Goal: Information Seeking & Learning: Learn about a topic

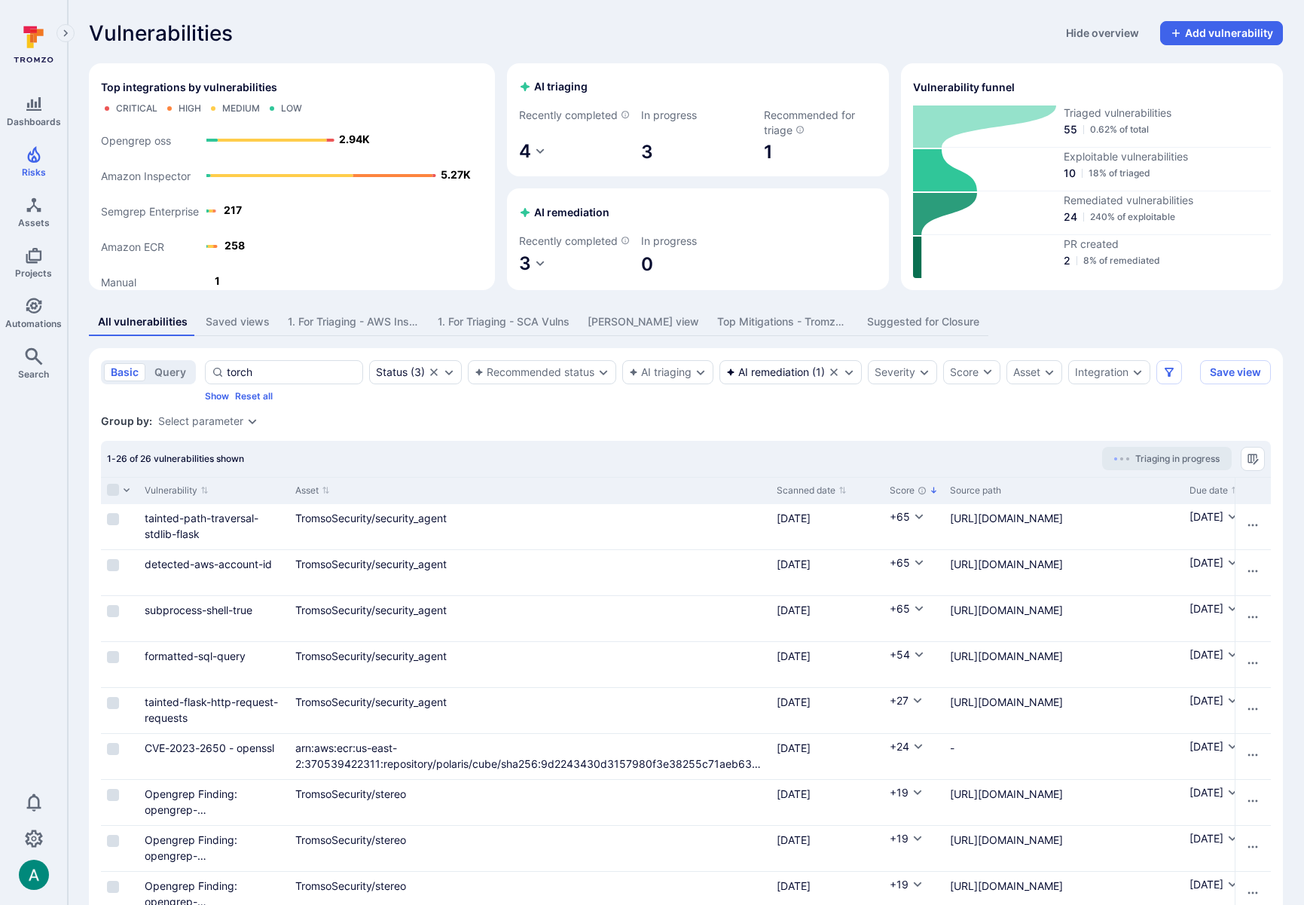
scroll to position [0, 866]
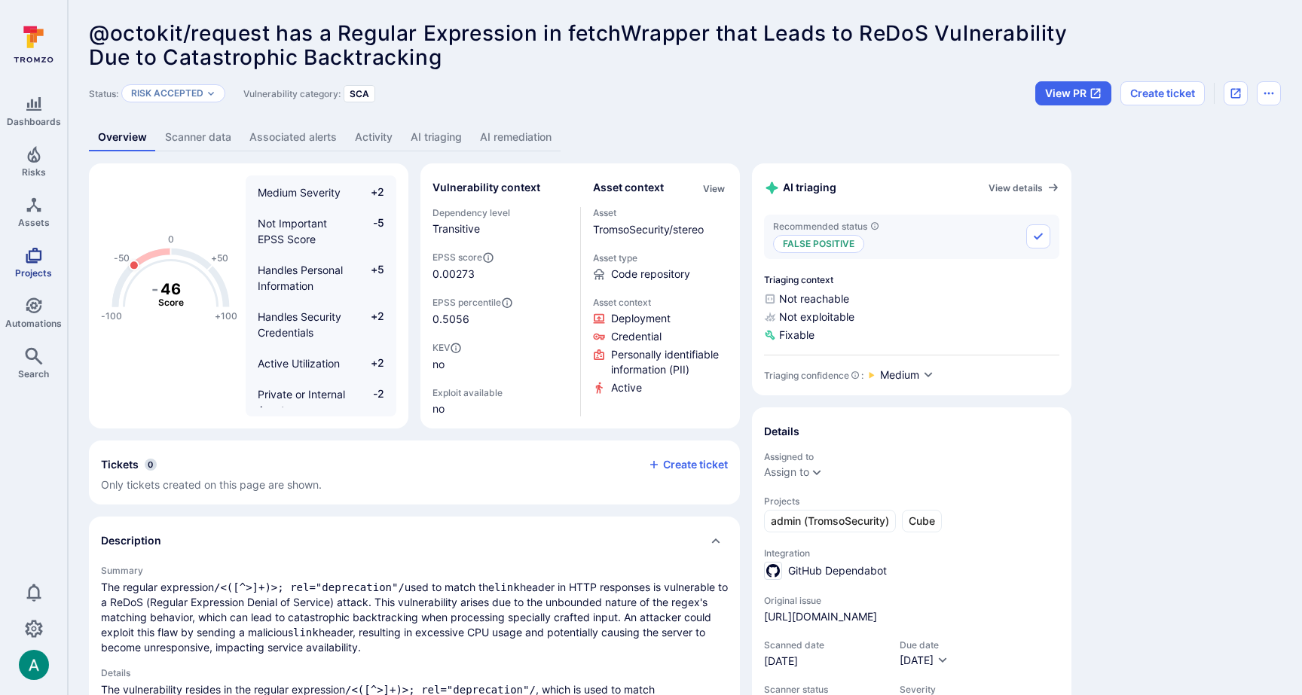
click at [37, 263] on icon "Projects" at bounding box center [34, 255] width 18 height 18
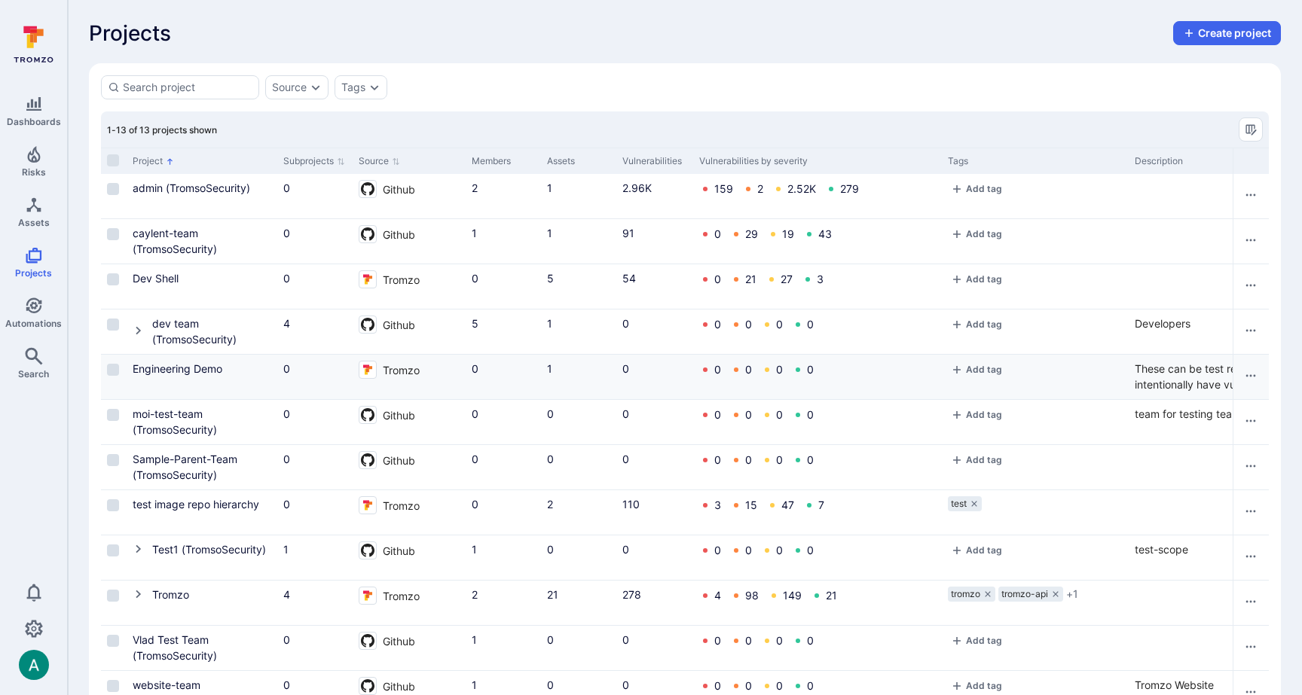
scroll to position [99, 0]
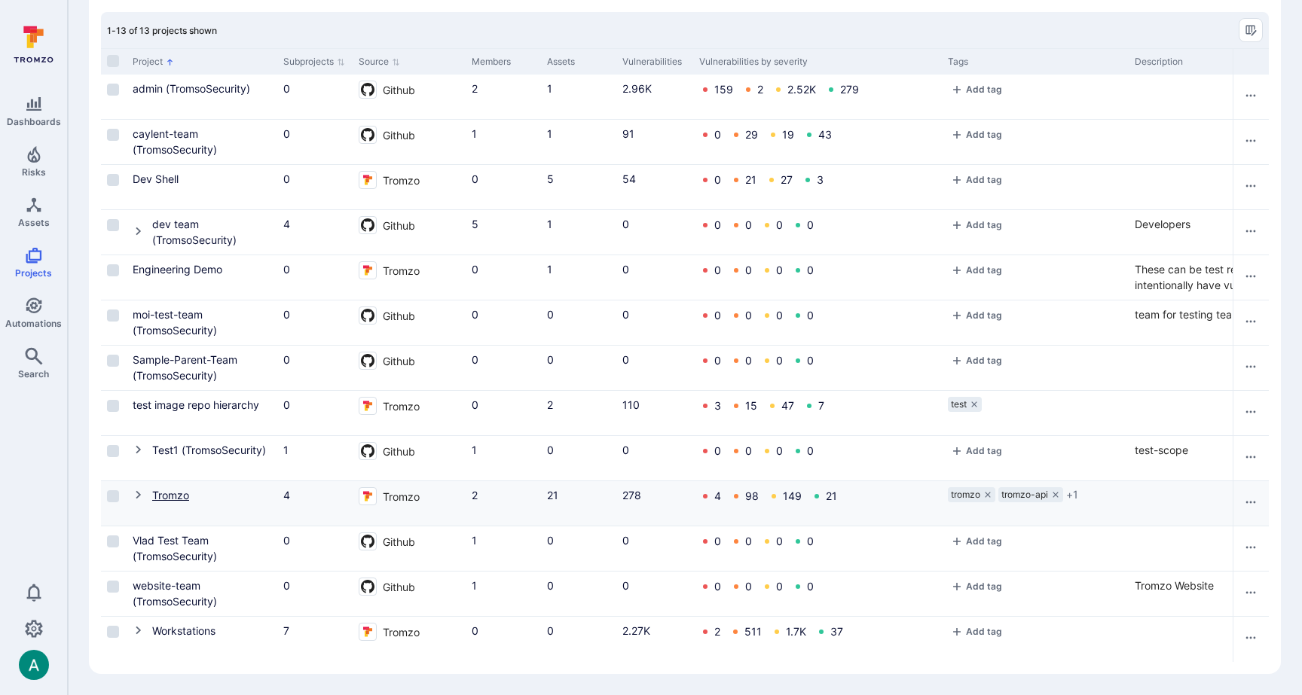
click at [157, 496] on link "Tromzo" at bounding box center [170, 495] width 37 height 13
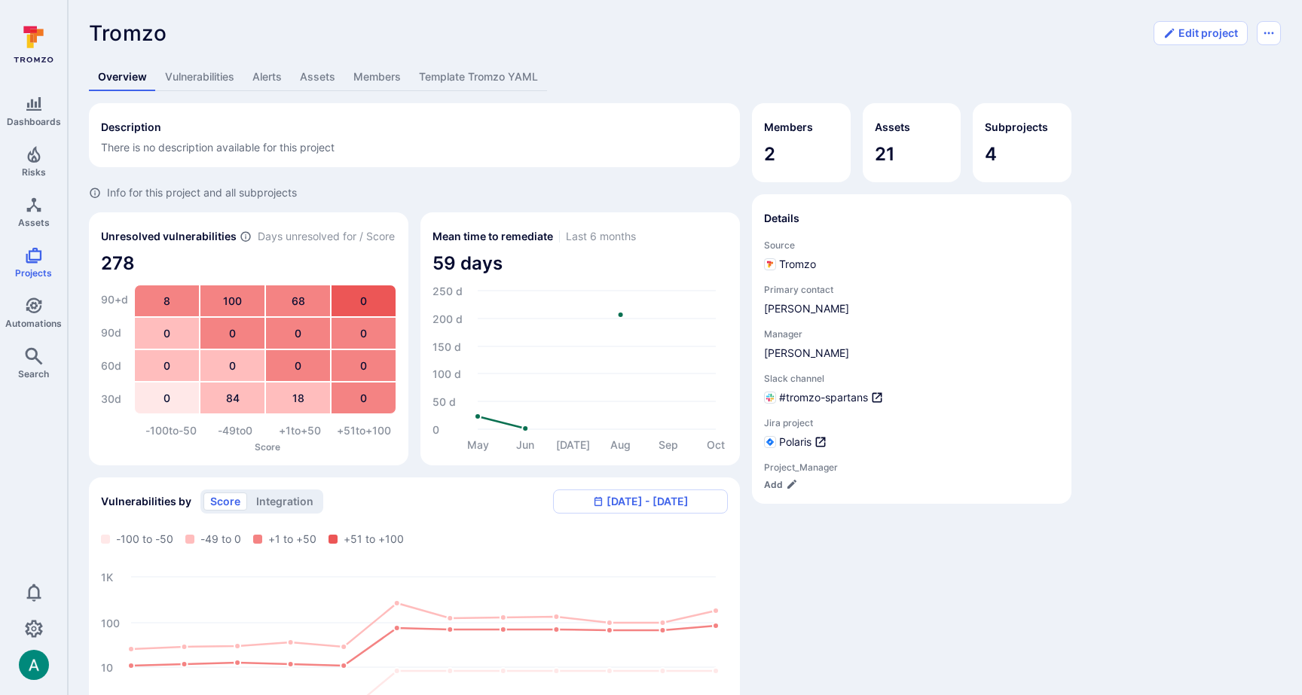
click at [197, 75] on link "Vulnerabilities" at bounding box center [199, 77] width 87 height 28
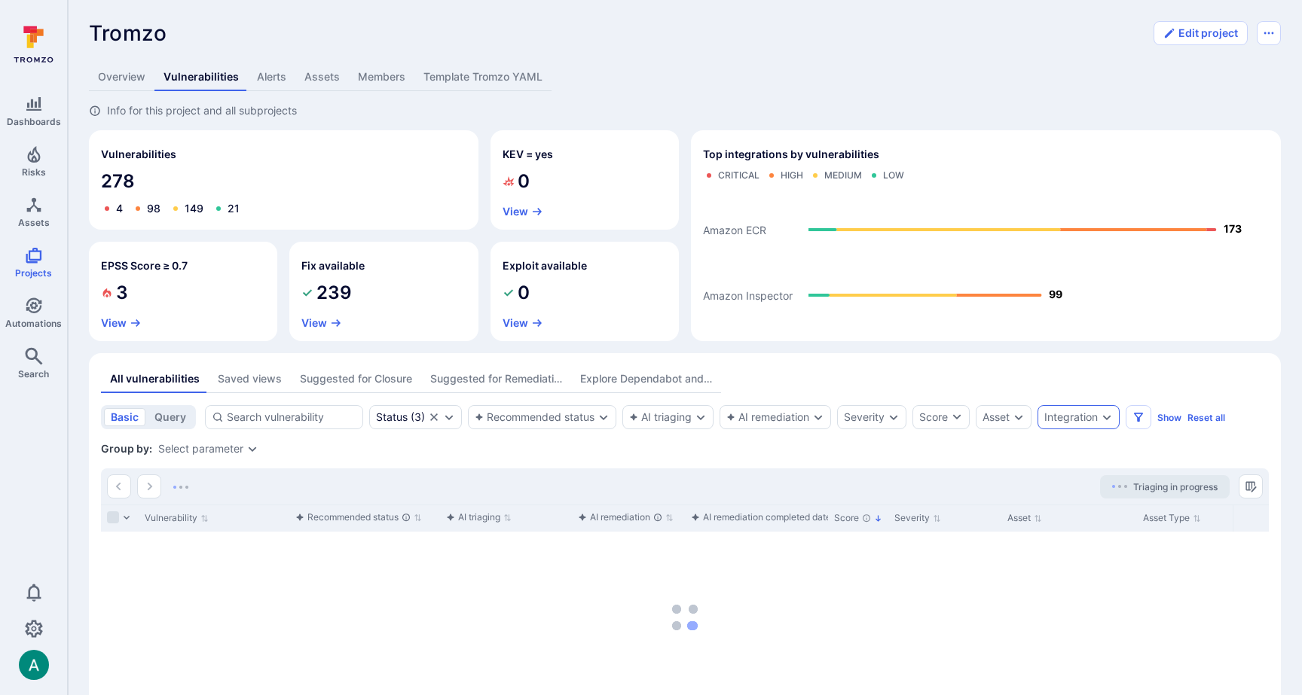
click at [1087, 421] on div "Integration" at bounding box center [1070, 417] width 53 height 12
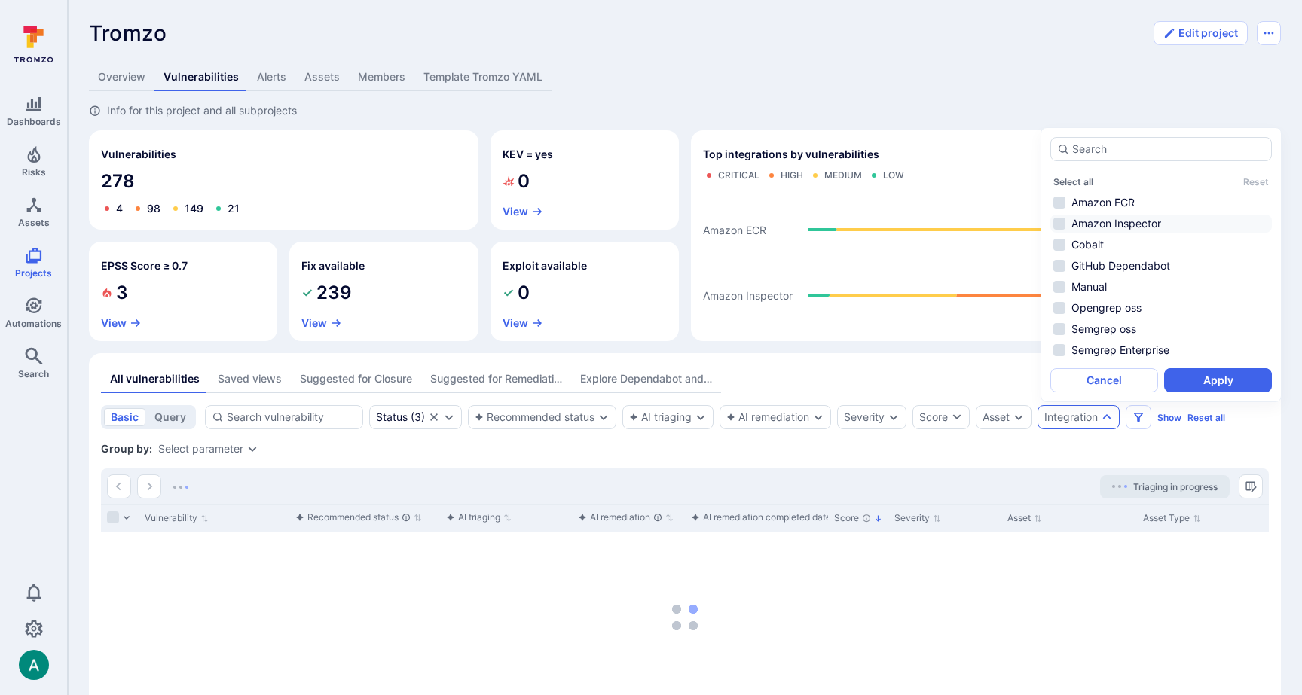
click at [1125, 218] on li "Amazon Inspector" at bounding box center [1160, 224] width 221 height 18
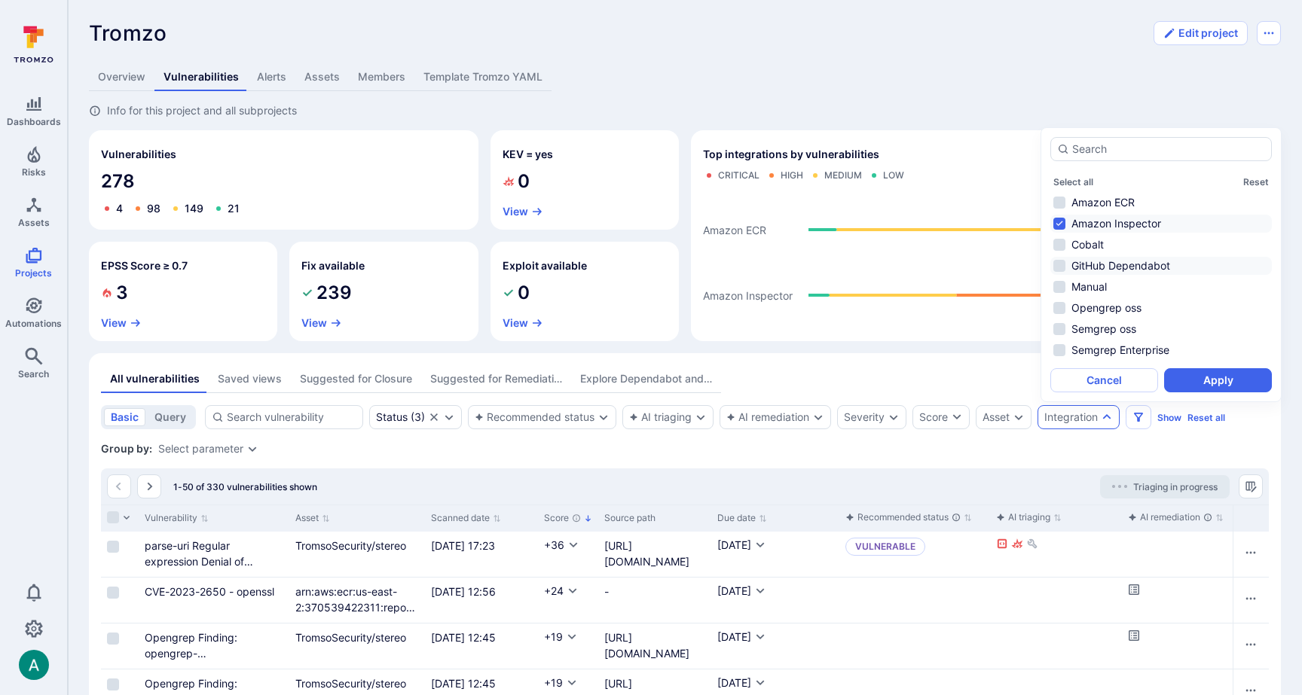
click at [1128, 259] on li "GitHub Dependabot" at bounding box center [1160, 266] width 221 height 18
click at [1220, 378] on button "Apply" at bounding box center [1218, 380] width 108 height 24
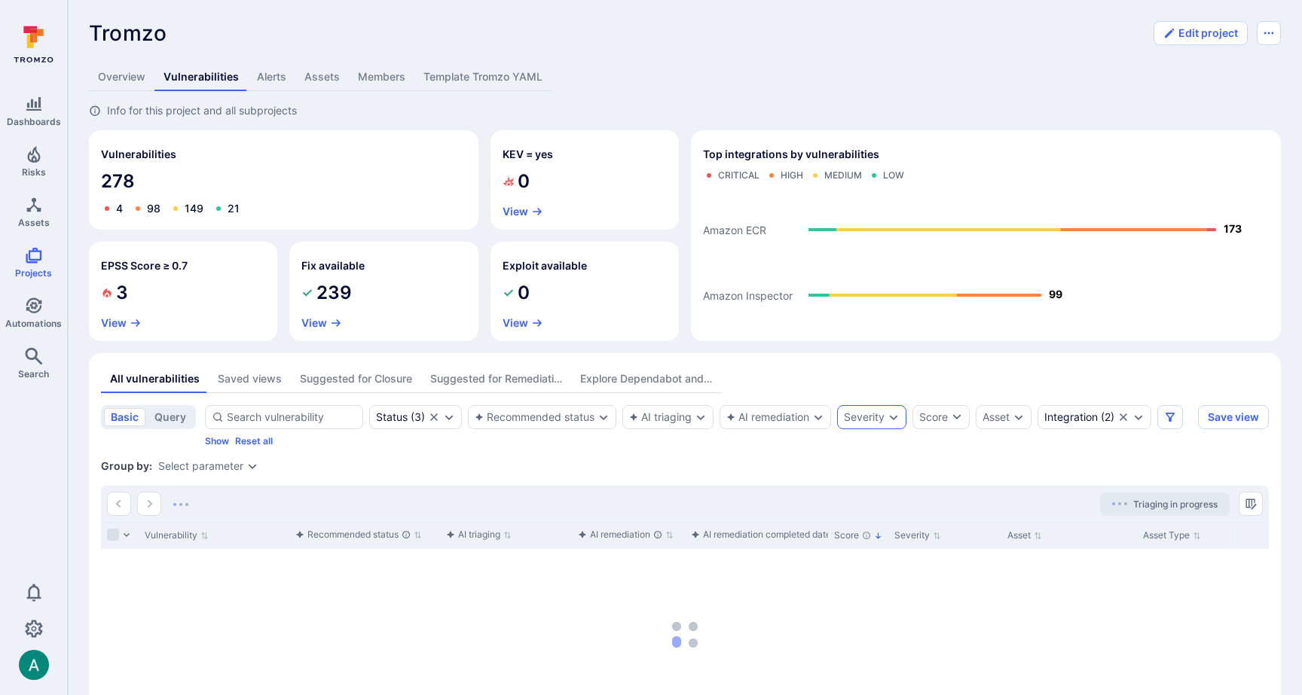
click at [878, 419] on div "Severity" at bounding box center [864, 417] width 41 height 12
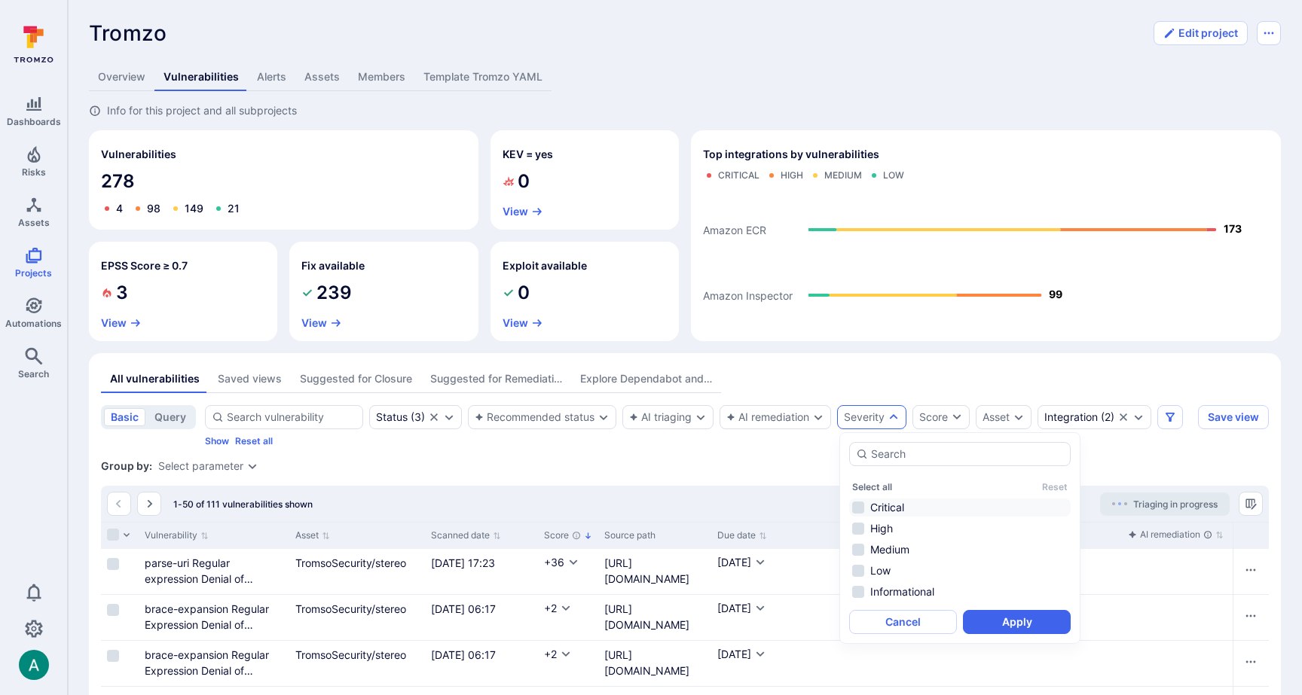
click at [880, 505] on li "Critical" at bounding box center [959, 508] width 221 height 18
click at [1019, 628] on button "Apply" at bounding box center [1017, 622] width 108 height 24
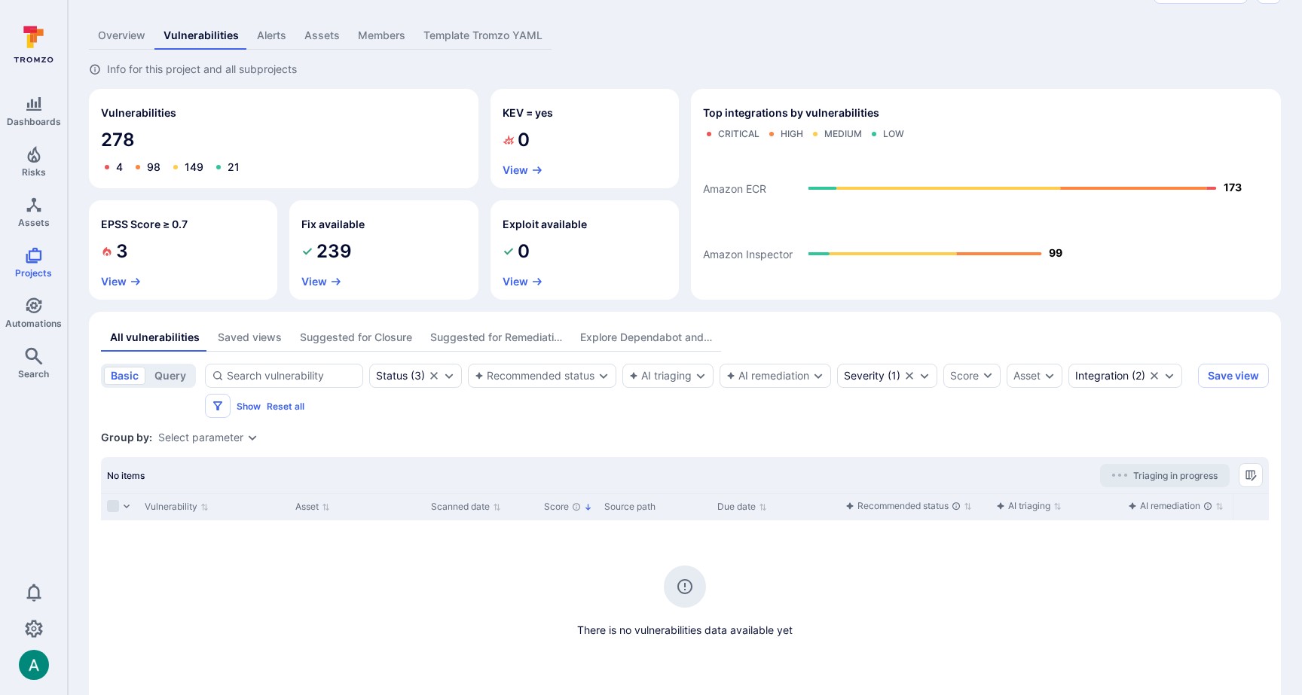
scroll to position [99, 0]
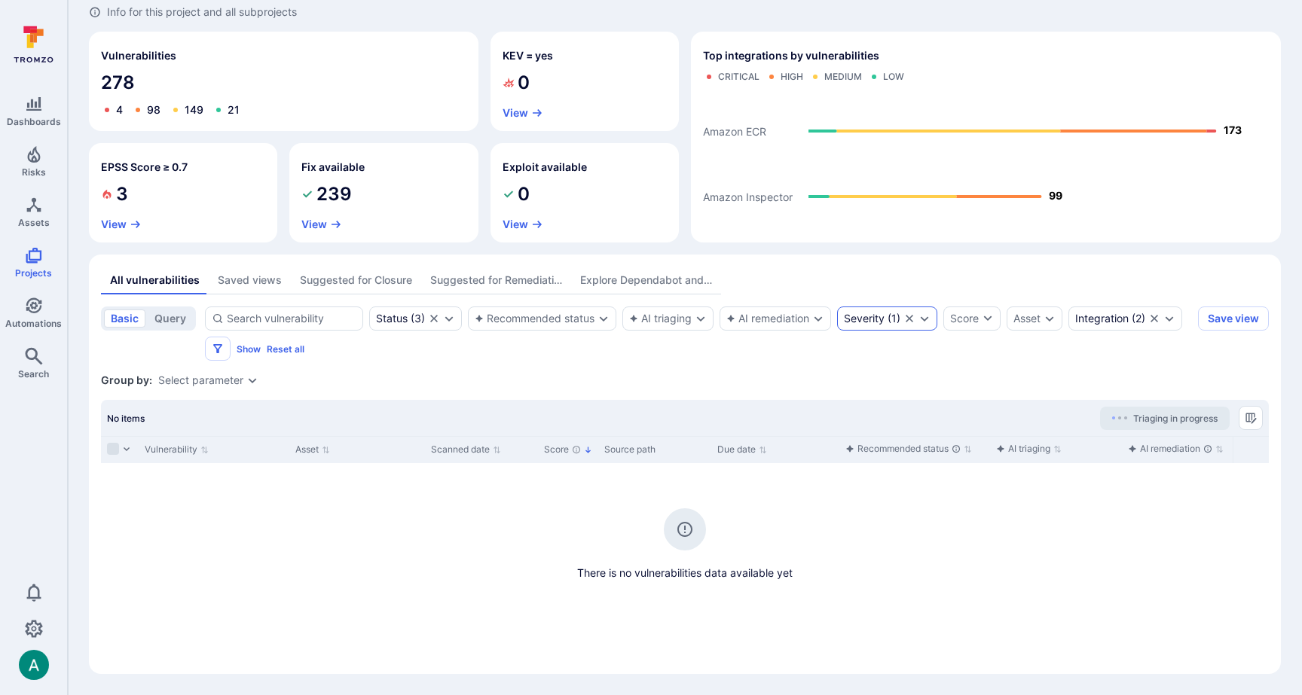
click at [879, 326] on div "Severity ( 1 )" at bounding box center [887, 319] width 100 height 24
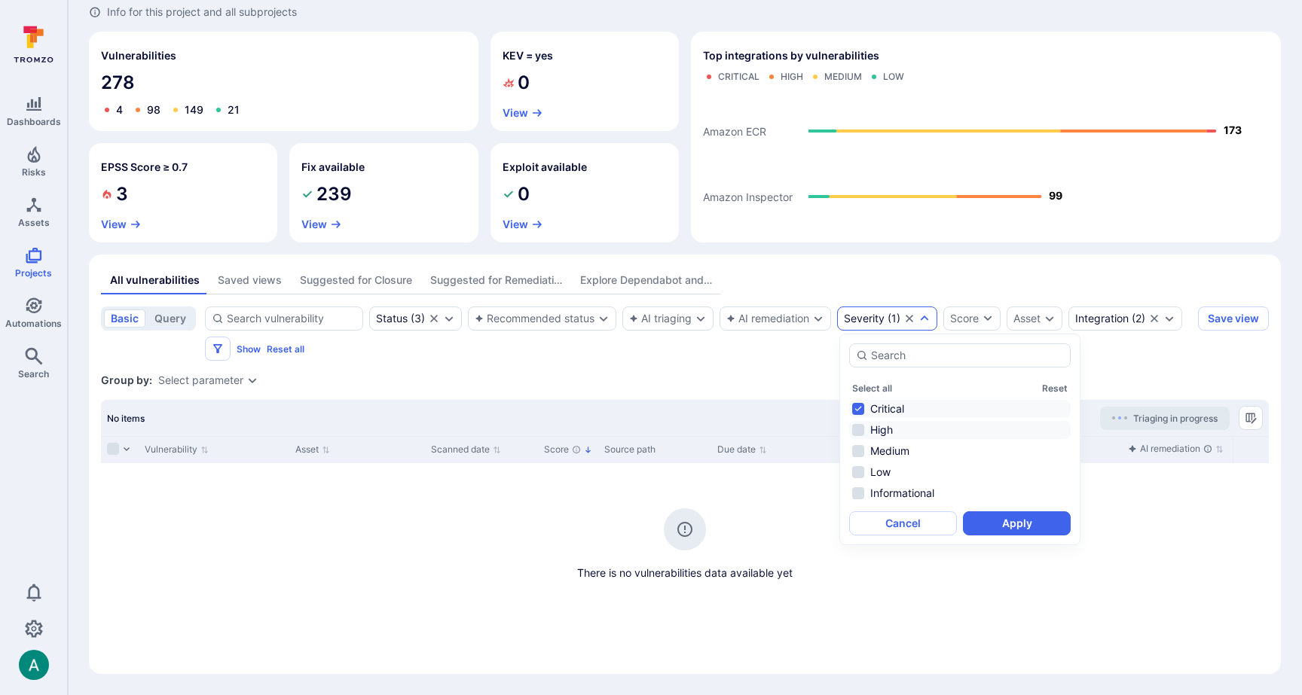
click at [876, 420] on ul "Critical High Medium Low Informational" at bounding box center [959, 451] width 221 height 102
click at [876, 432] on li "High" at bounding box center [959, 430] width 221 height 18
click at [1006, 522] on button "Apply" at bounding box center [1017, 523] width 108 height 24
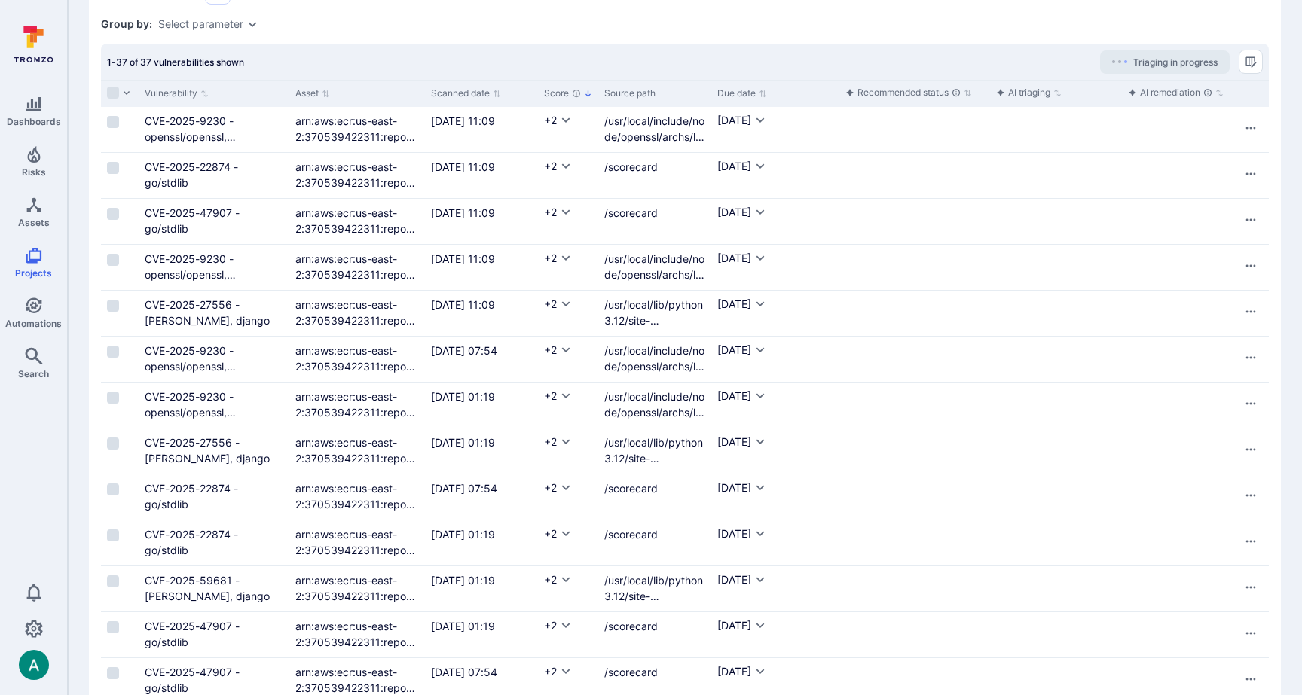
scroll to position [472, 0]
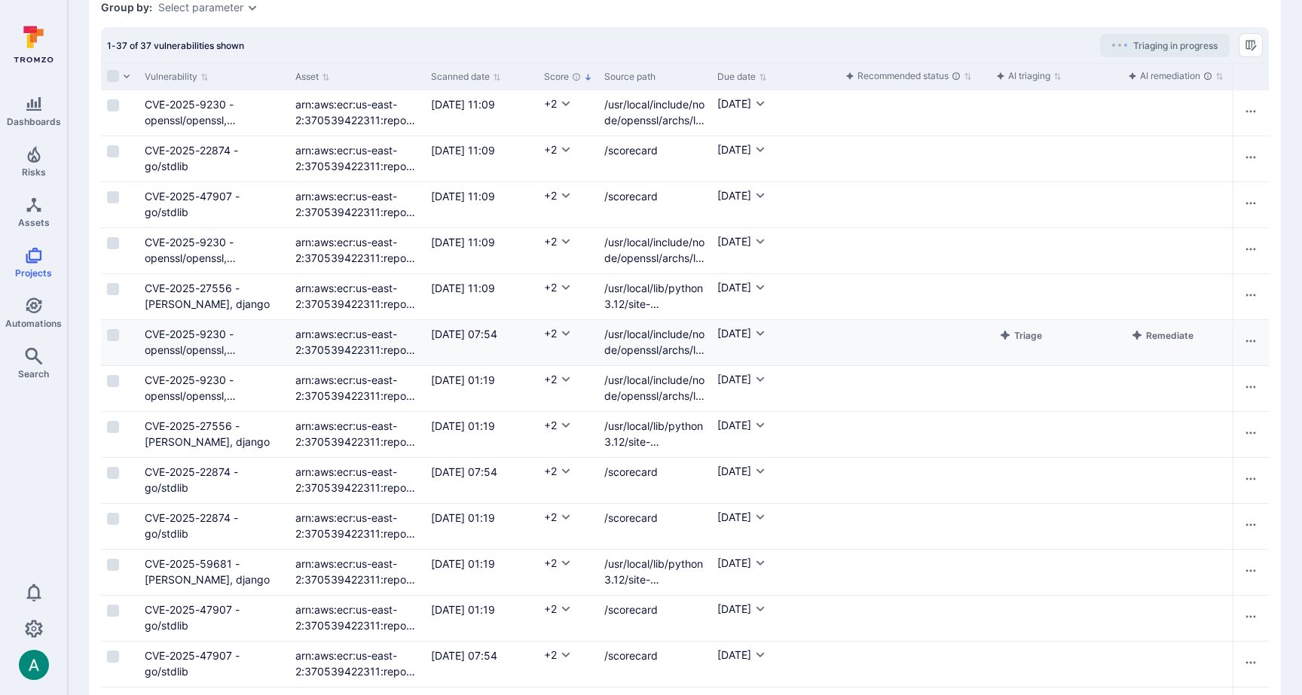
drag, startPoint x: 423, startPoint y: 70, endPoint x: 670, endPoint y: 334, distance: 361.9
click at [424, 70] on div at bounding box center [423, 77] width 2 height 26
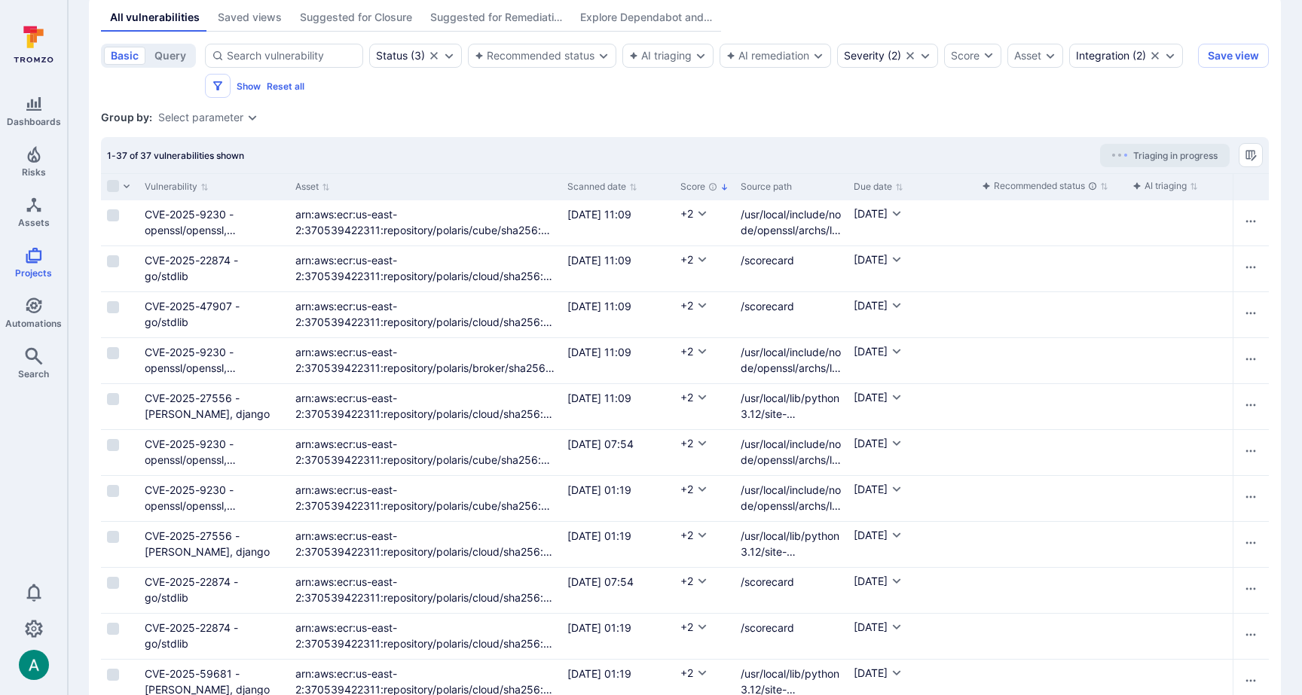
scroll to position [333, 0]
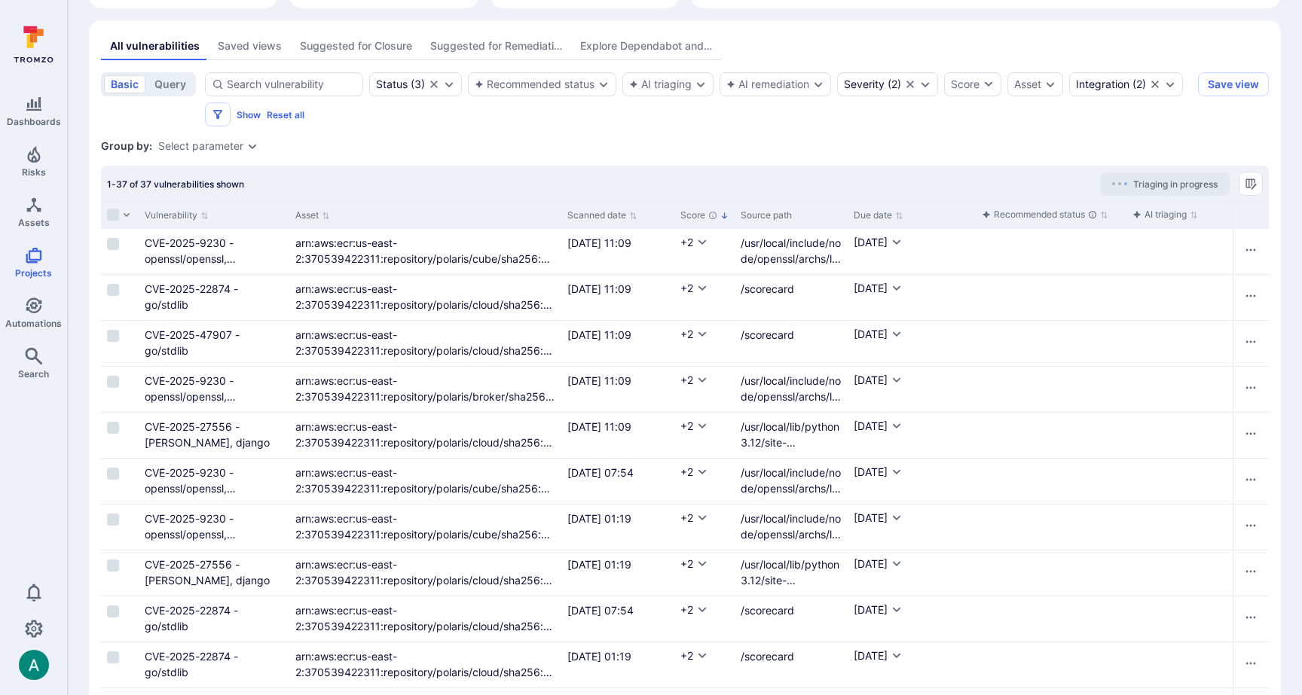
click at [227, 148] on div "Select parameter" at bounding box center [200, 146] width 85 height 12
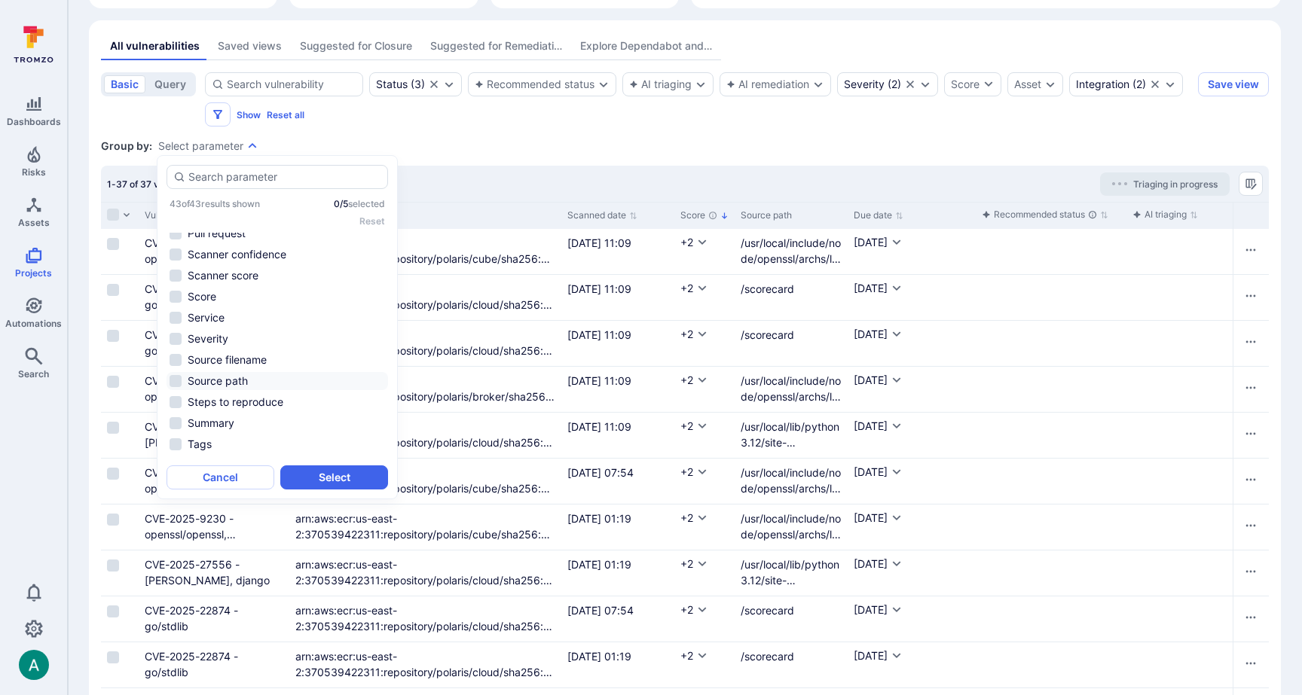
scroll to position [659, 0]
click at [223, 342] on li "Tool name" at bounding box center [276, 342] width 221 height 18
click at [320, 479] on button "Select" at bounding box center [334, 478] width 108 height 24
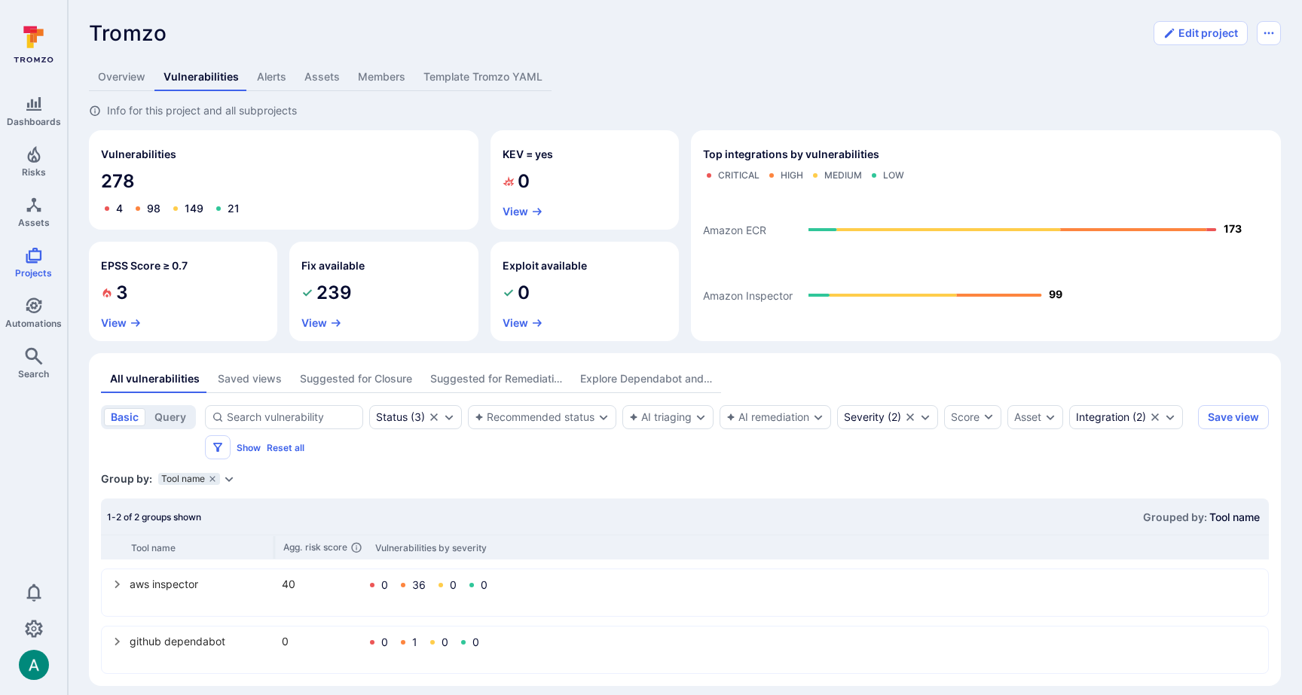
scroll to position [12, 0]
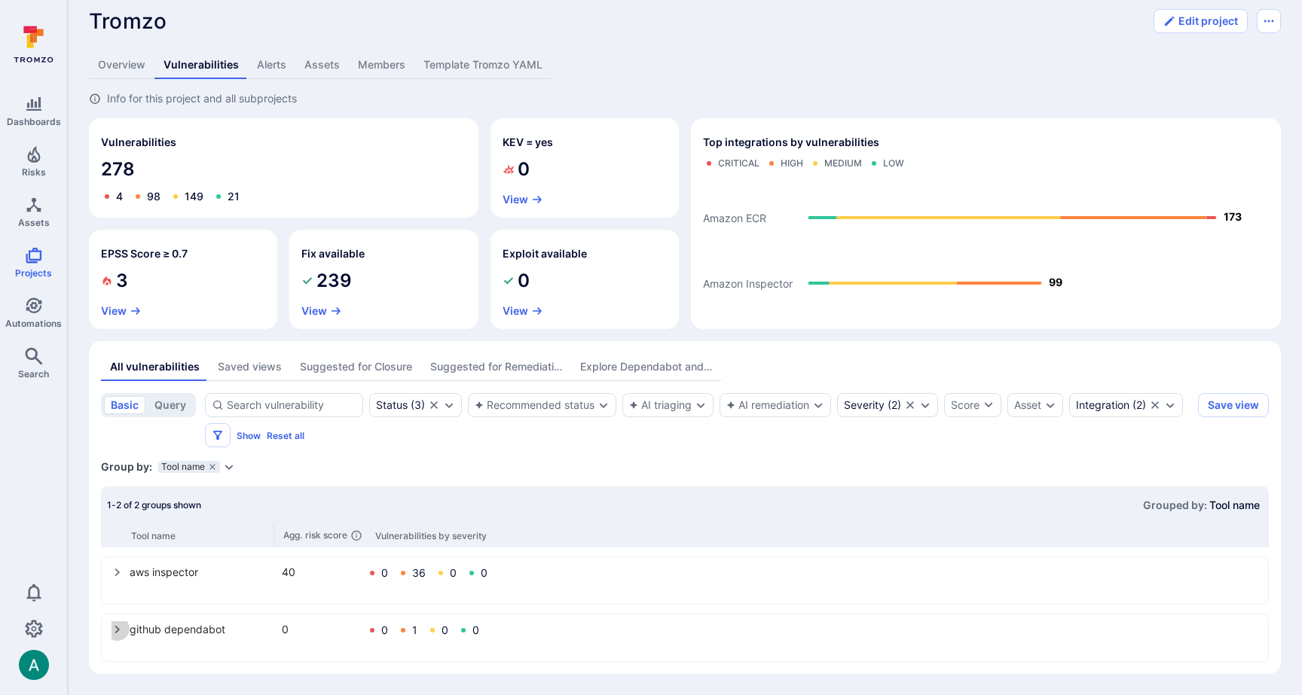
click at [118, 628] on icon "select group" at bounding box center [117, 630] width 5 height 8
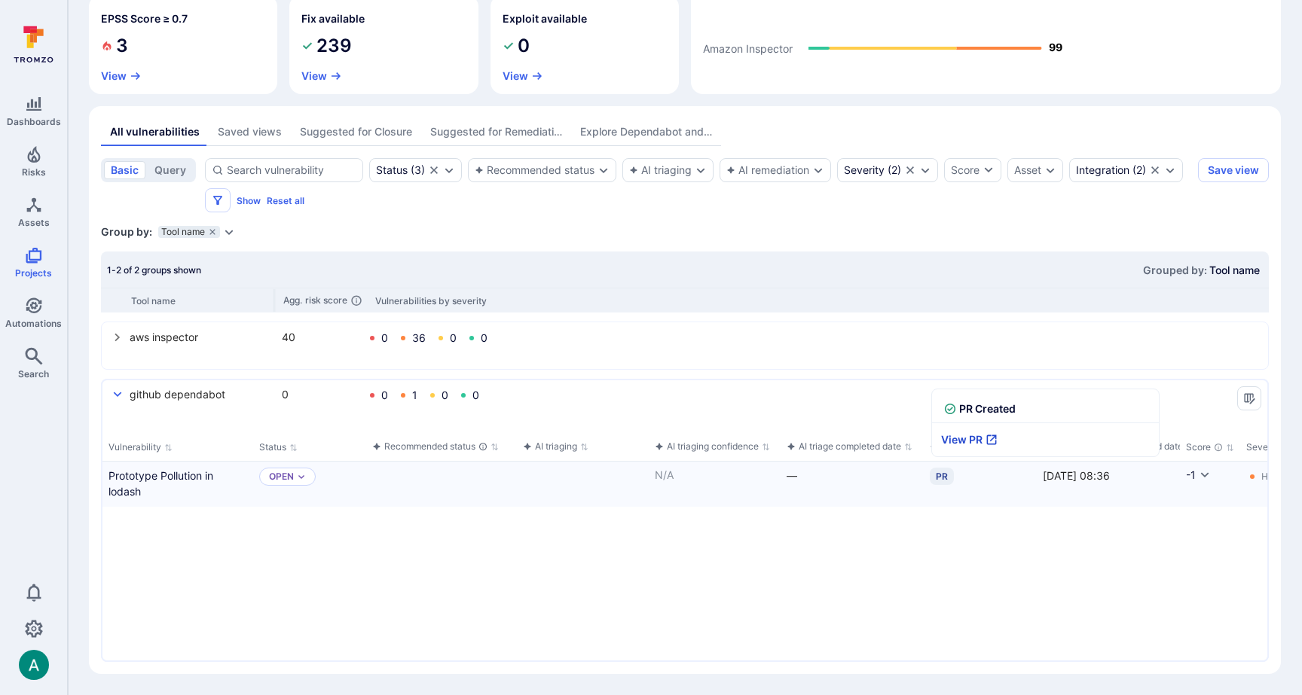
click at [967, 441] on link "View PR" at bounding box center [969, 439] width 75 height 33
click at [121, 334] on icon "select group" at bounding box center [117, 337] width 12 height 12
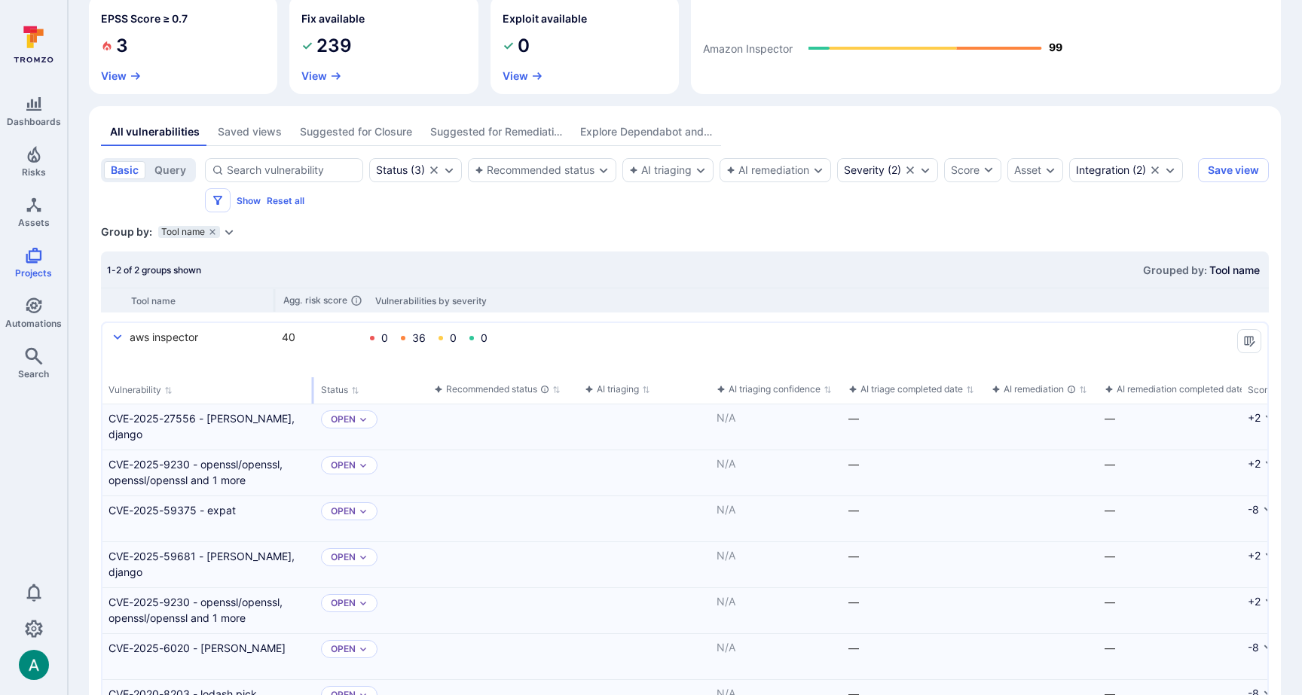
drag, startPoint x: 251, startPoint y: 389, endPoint x: 313, endPoint y: 386, distance: 61.8
click at [313, 386] on div "select group" at bounding box center [313, 390] width 2 height 26
click at [760, 200] on div "Status ( 3 ) Recommended status AI triaging AI remediation Severity ( 2 ) Score…" at bounding box center [698, 185] width 987 height 54
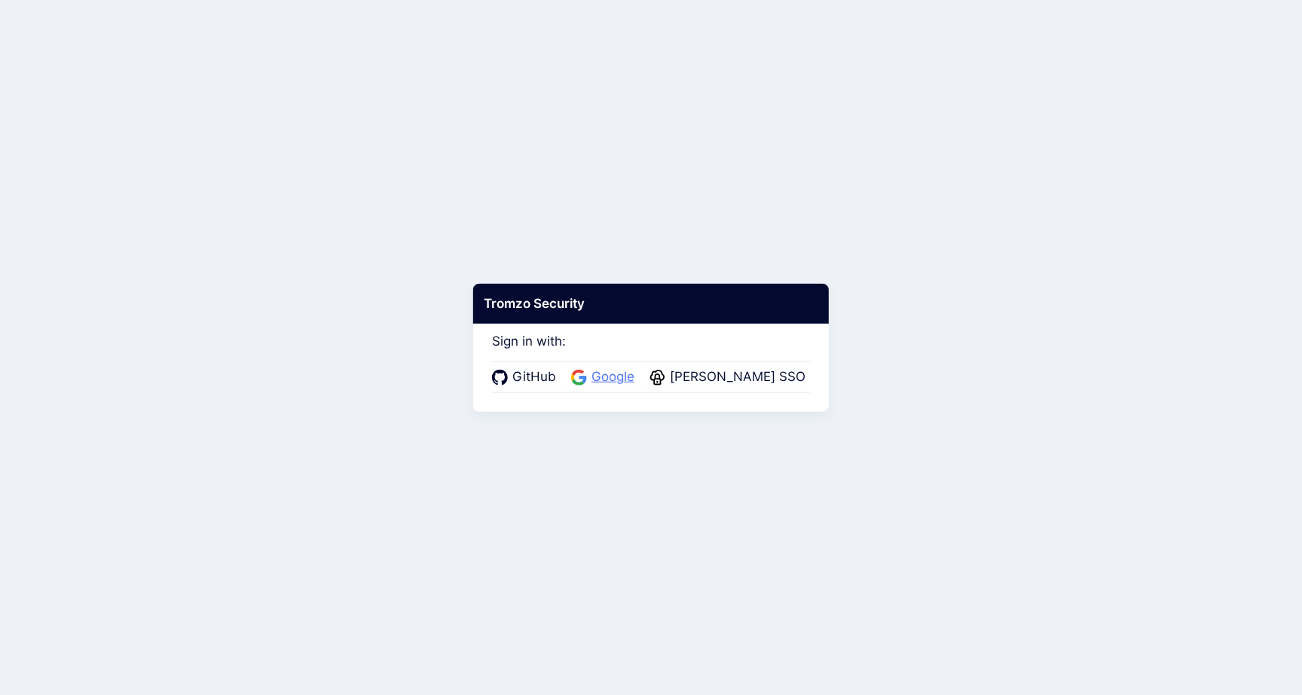
click at [606, 372] on span "Google" at bounding box center [613, 378] width 52 height 20
